Goal: Information Seeking & Learning: Understand process/instructions

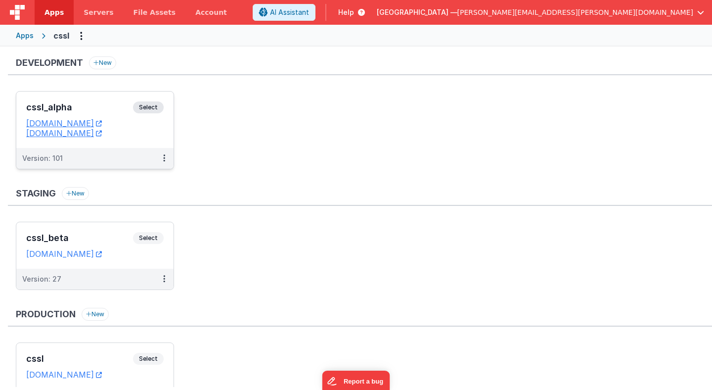
click at [154, 106] on span "Select" at bounding box center [148, 107] width 31 height 12
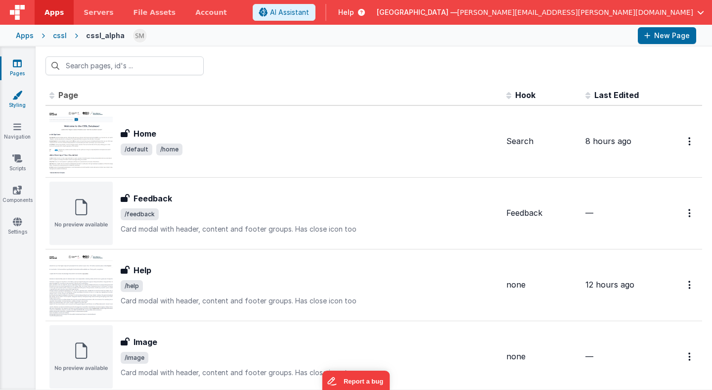
click at [20, 93] on icon at bounding box center [17, 95] width 10 height 10
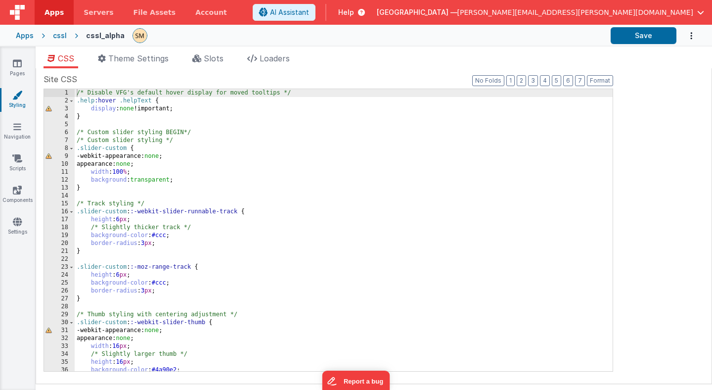
click at [96, 163] on div "/* Disable VFG's default hover display for moved tooltips */ .help :hover .help…" at bounding box center [344, 238] width 538 height 298
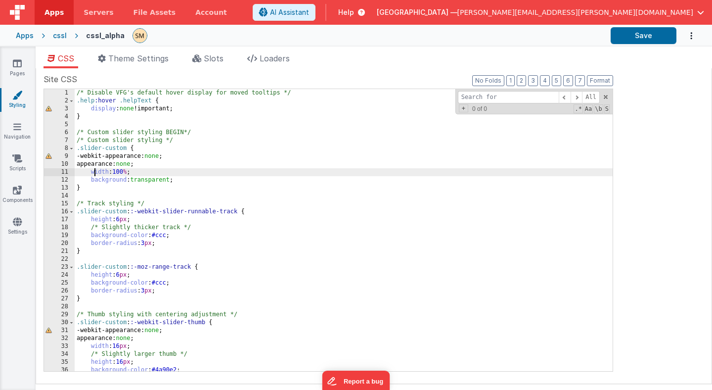
click at [96, 172] on div "/* Disable VFG's default hover display for moved tooltips */ .help :hover .help…" at bounding box center [344, 238] width 538 height 298
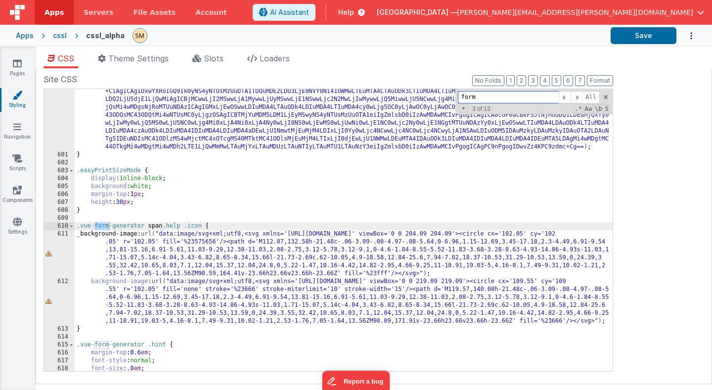
scroll to position [5047, 0]
type input "form-generator"
click at [354, 10] on span "Help" at bounding box center [346, 12] width 16 height 10
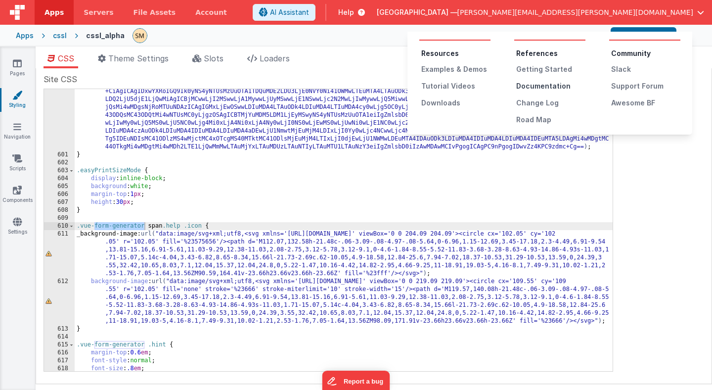
click at [528, 87] on div "Documentation" at bounding box center [550, 86] width 69 height 10
